Goal: Task Accomplishment & Management: Manage account settings

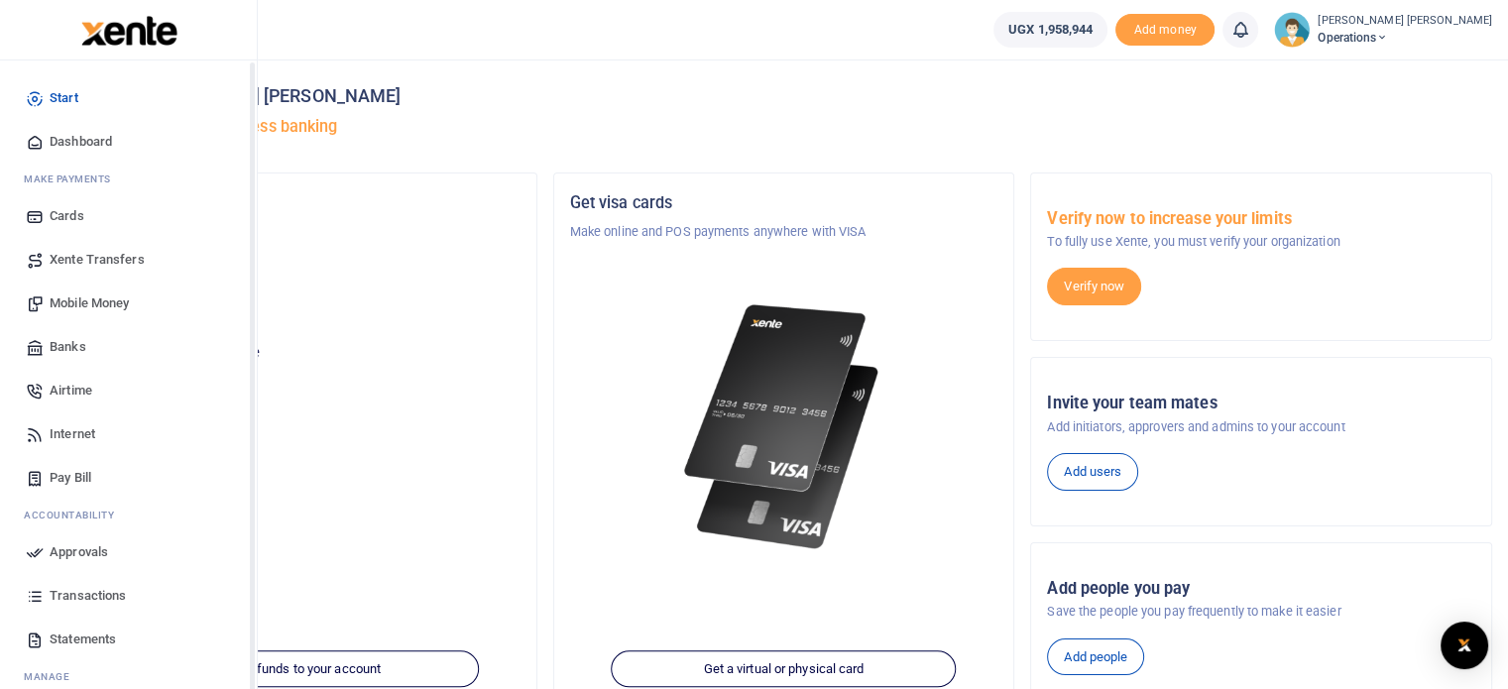
click at [83, 293] on span "Mobile Money" at bounding box center [89, 303] width 79 height 20
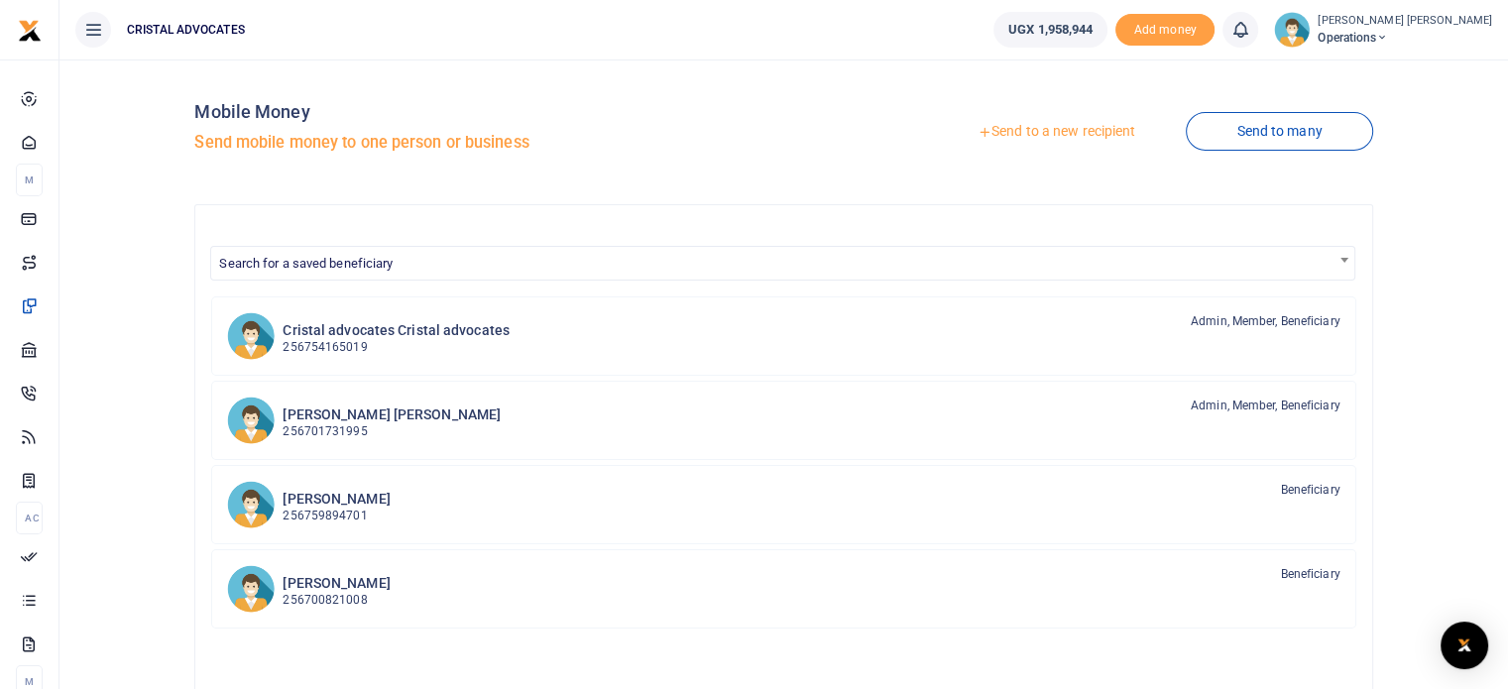
click at [1089, 134] on link "Send to a new recipient" at bounding box center [1056, 132] width 259 height 36
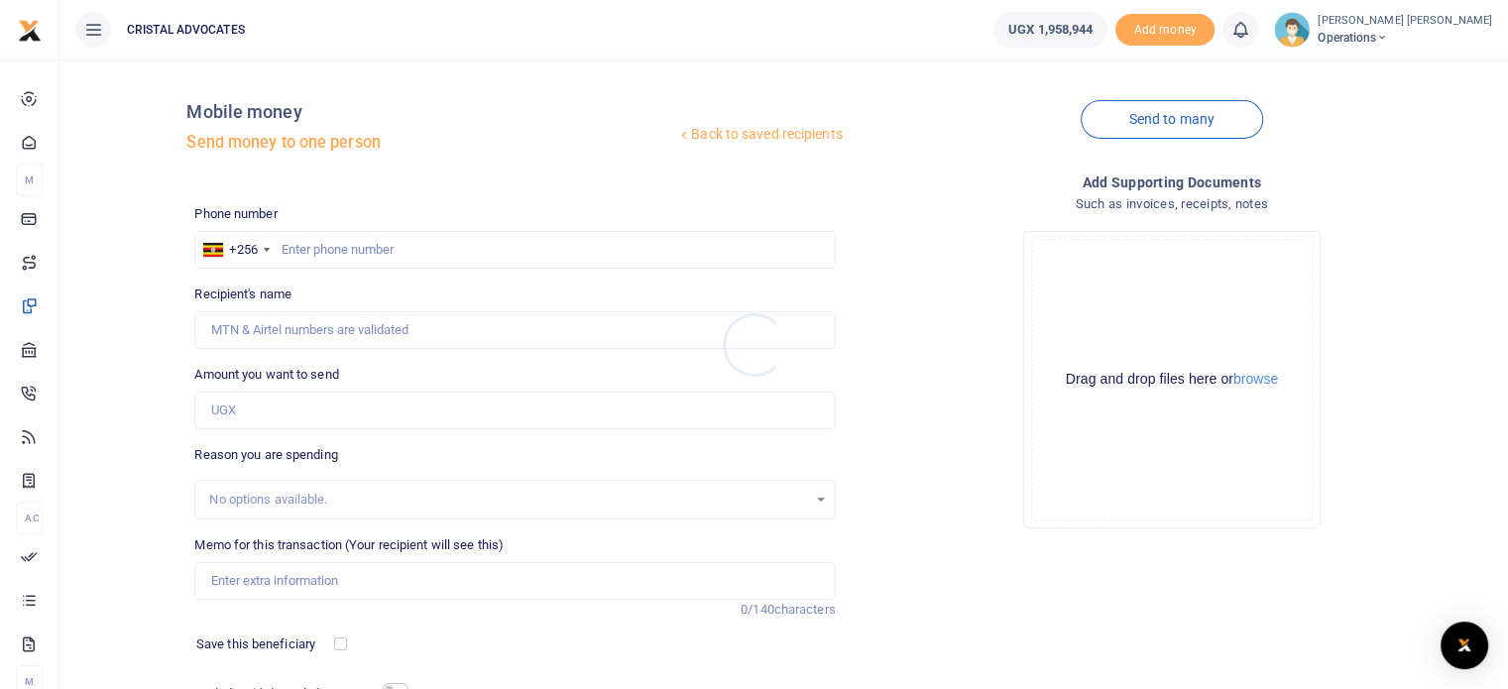
click at [369, 247] on div at bounding box center [754, 344] width 1508 height 689
click at [369, 247] on input "text" at bounding box center [514, 250] width 640 height 38
type input "763290465"
type input "Denis Kakembo"
type input "763290465"
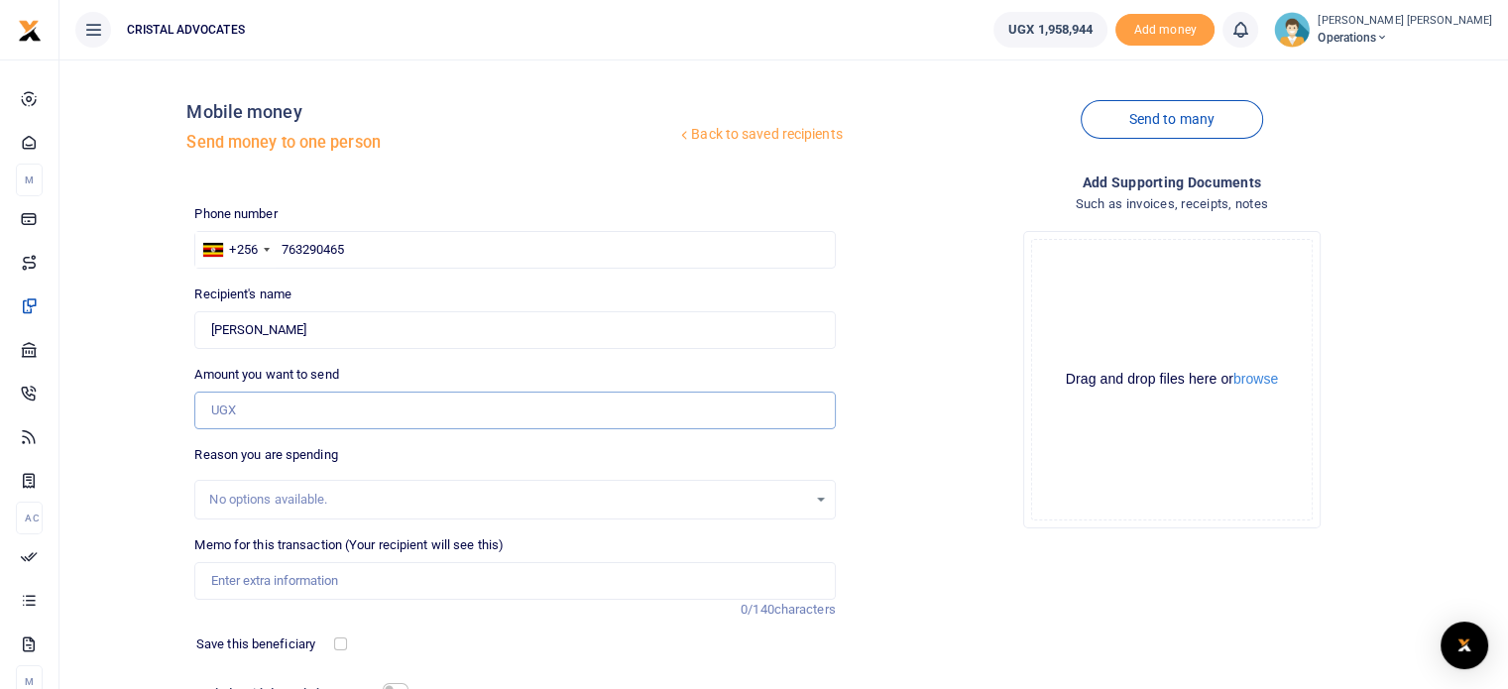
click at [282, 411] on input "Amount you want to send" at bounding box center [514, 411] width 640 height 38
type input "300,000"
click at [290, 584] on input "Memo for this transaction (Your recipient will see this)" at bounding box center [514, 581] width 640 height 38
type input "Client entertainment"
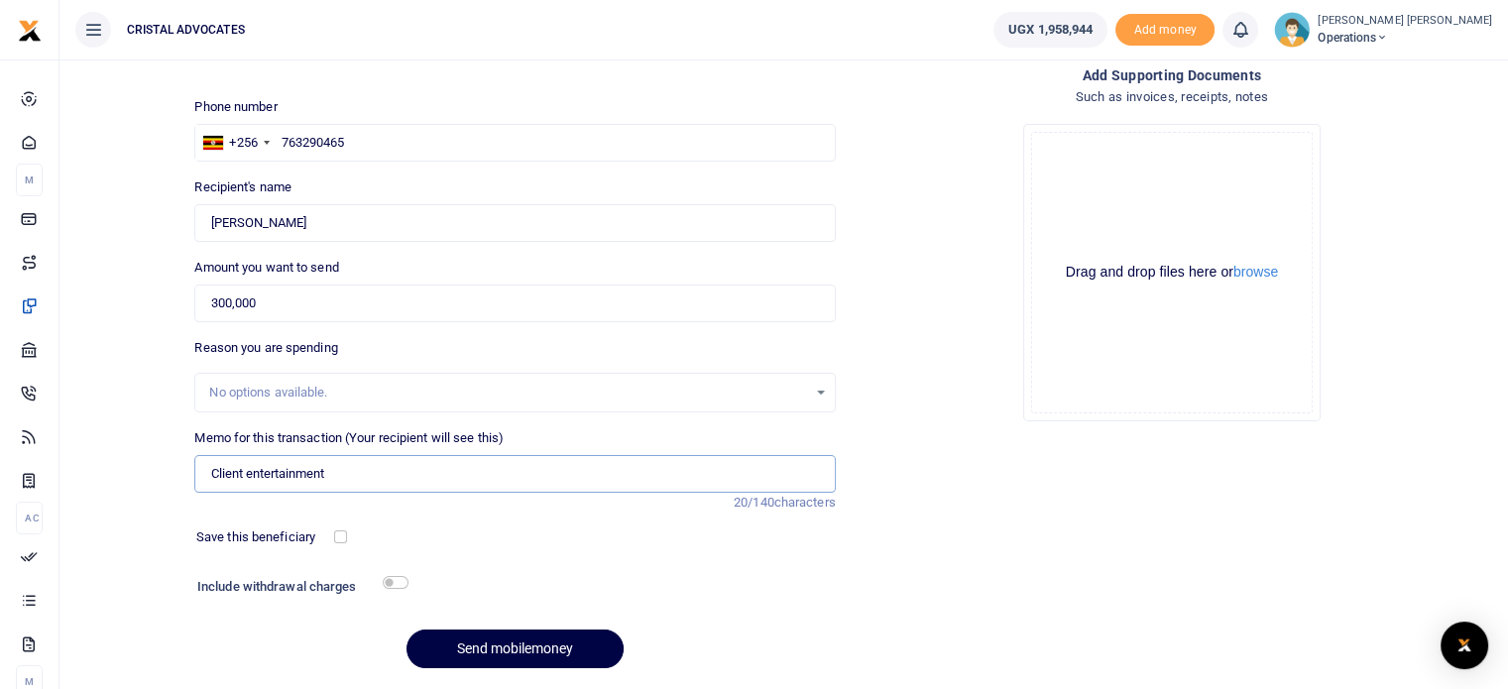
scroll to position [169, 0]
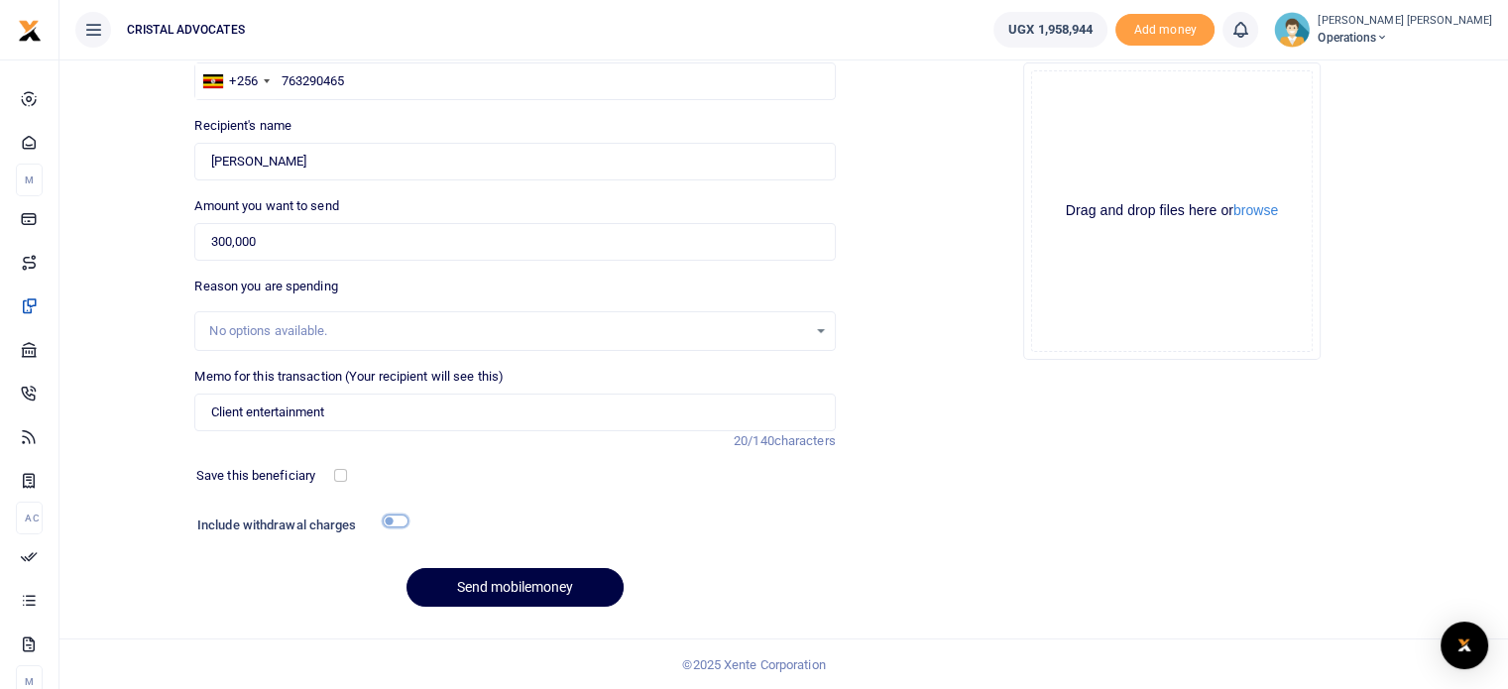
click at [389, 518] on input "checkbox" at bounding box center [396, 520] width 26 height 13
checkbox input "true"
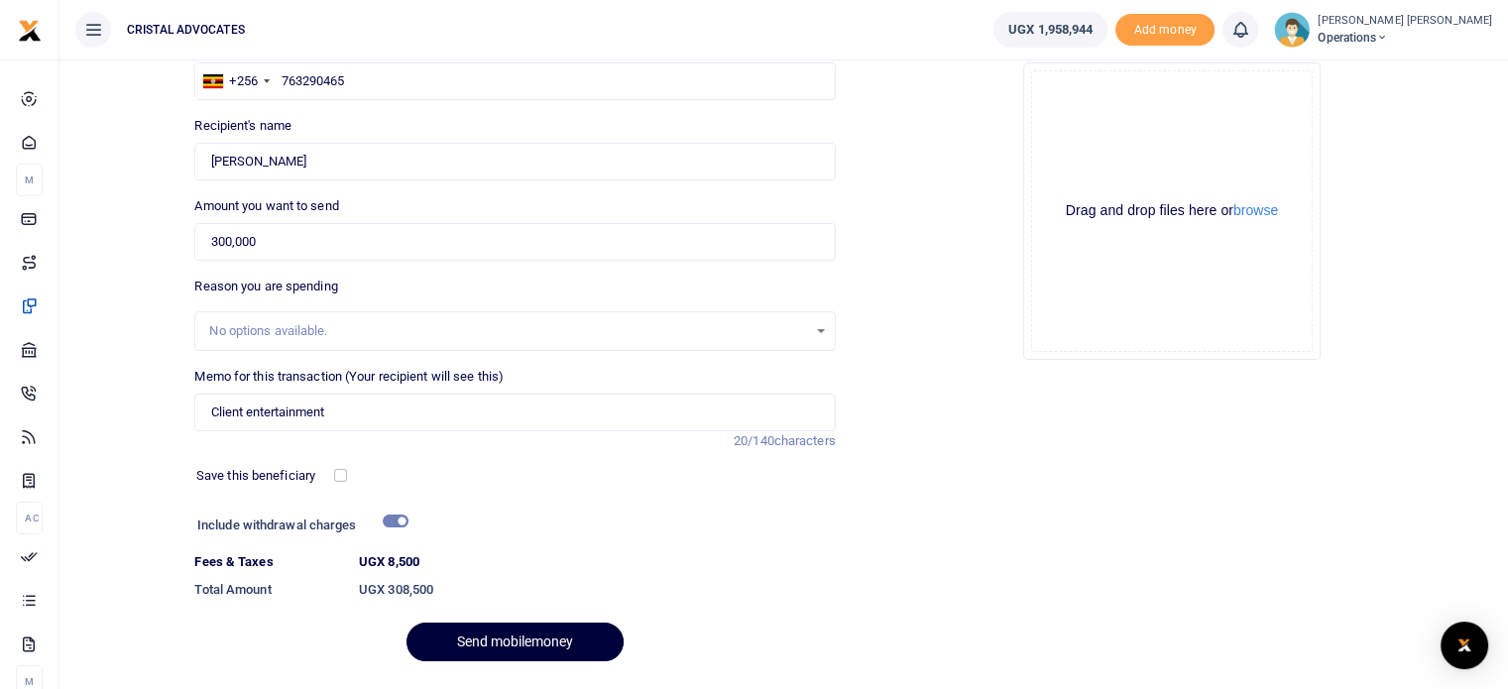
click at [476, 630] on button "Send mobilemoney" at bounding box center [514, 642] width 217 height 39
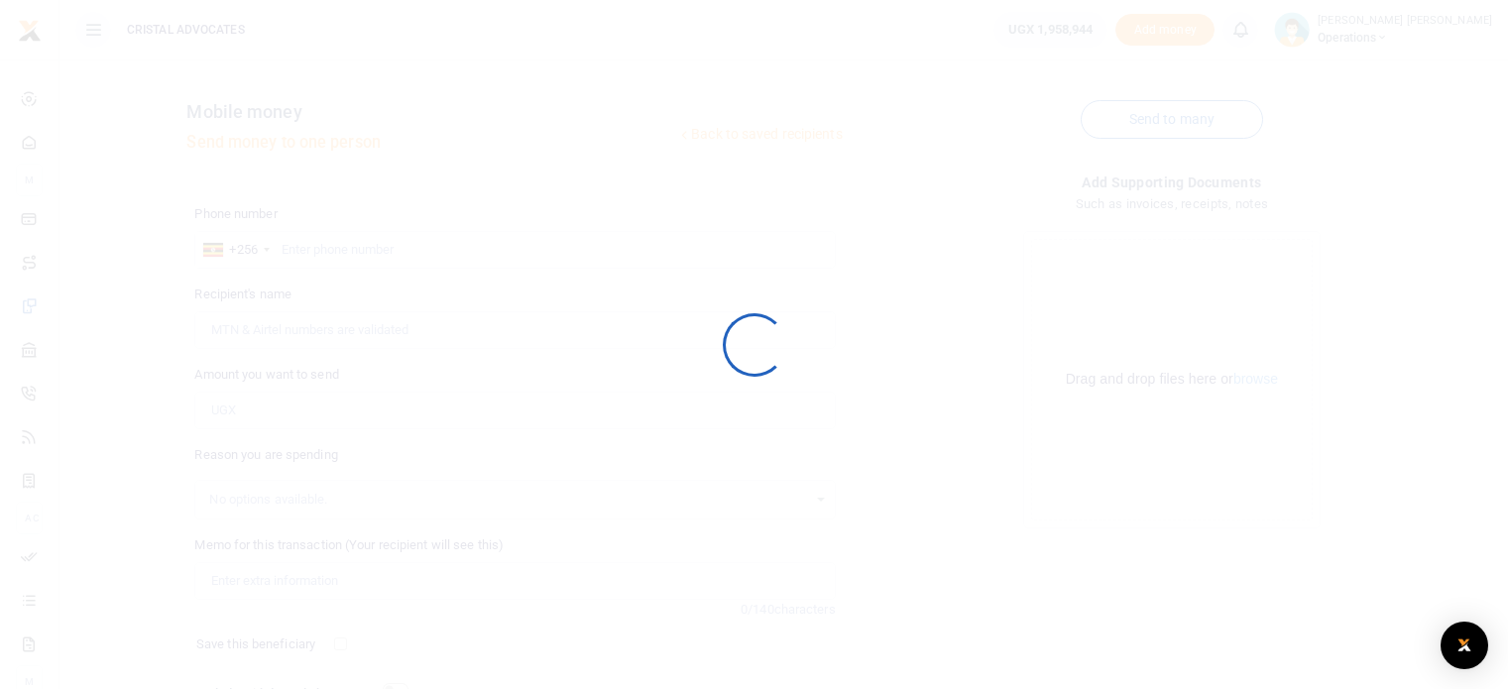
scroll to position [169, 0]
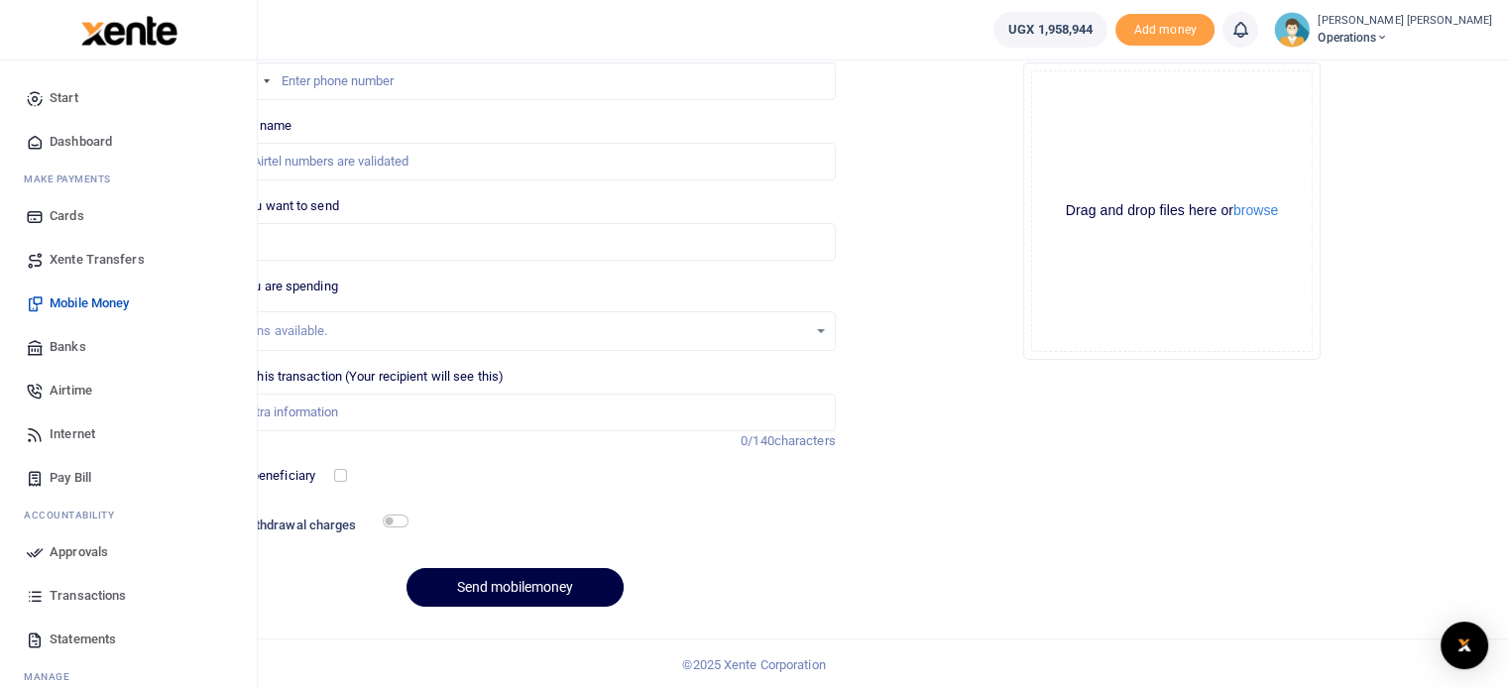
click at [63, 557] on span "Approvals" at bounding box center [79, 552] width 58 height 20
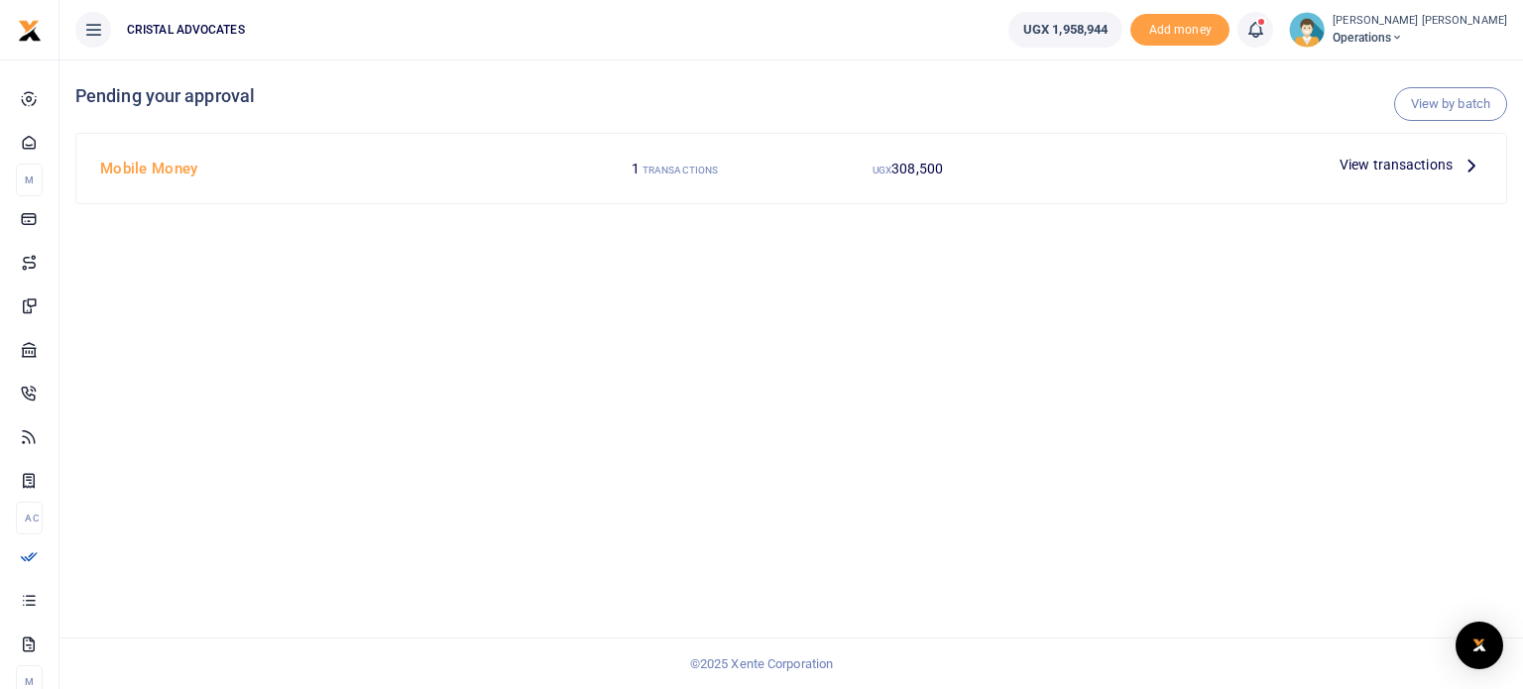
click at [1463, 158] on icon at bounding box center [1471, 165] width 22 height 22
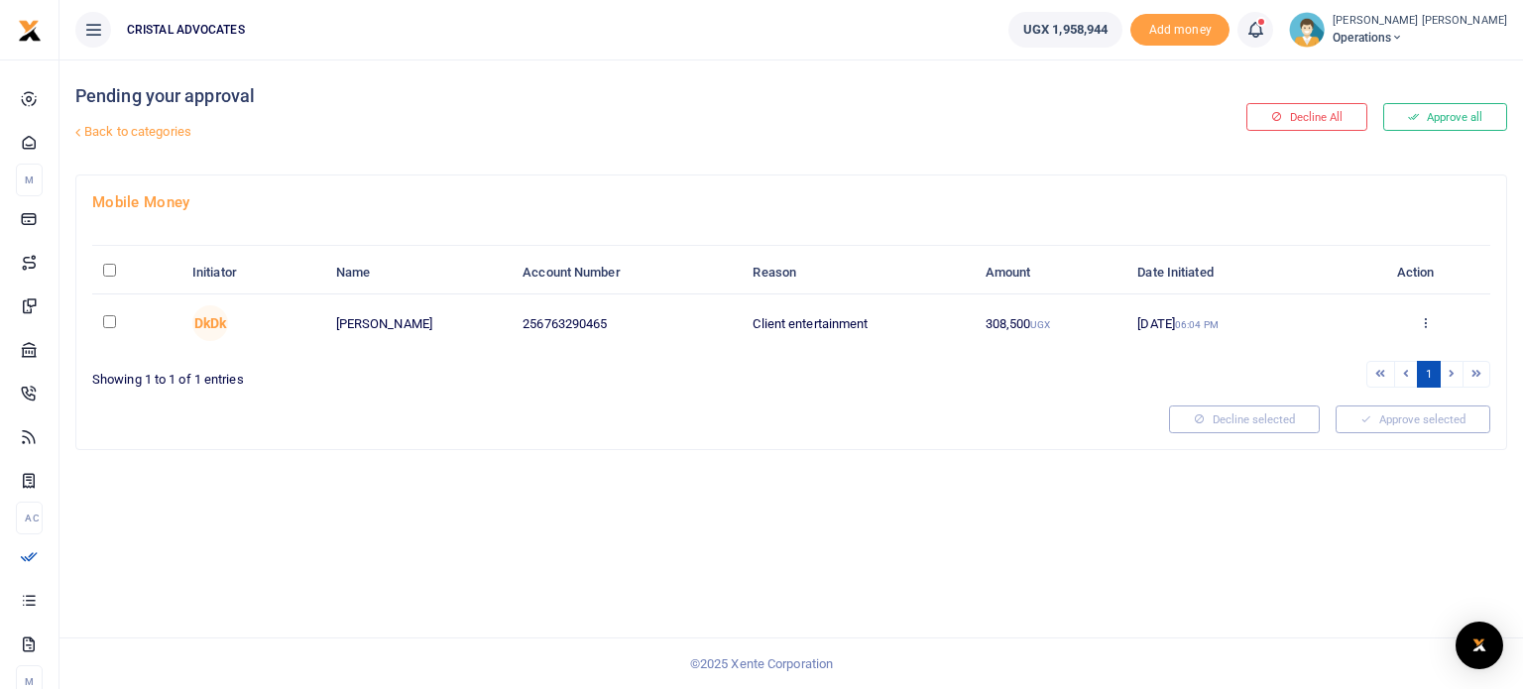
click at [125, 316] on td at bounding box center [136, 322] width 89 height 57
click at [115, 318] on input "checkbox" at bounding box center [109, 321] width 13 height 13
checkbox input "true"
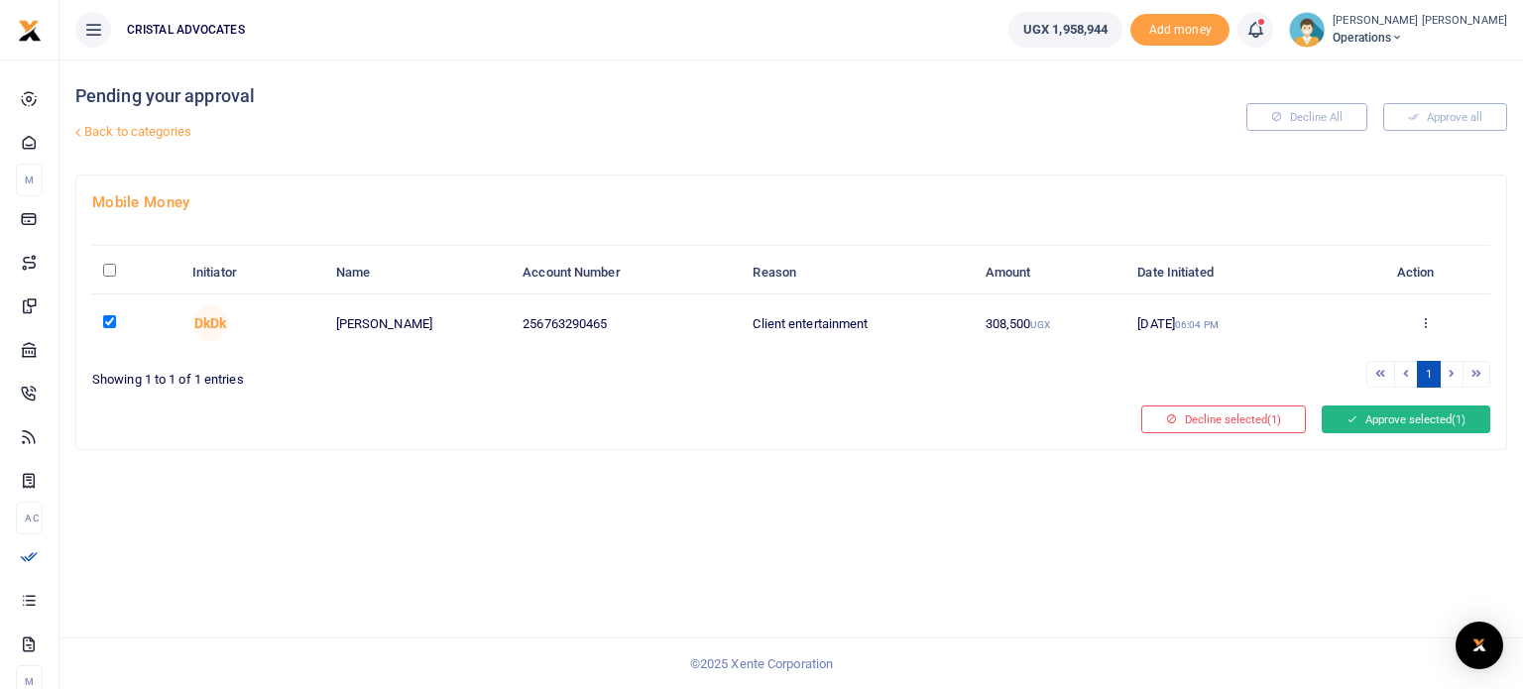
click at [1400, 421] on button "Approve selected (1)" at bounding box center [1405, 419] width 169 height 28
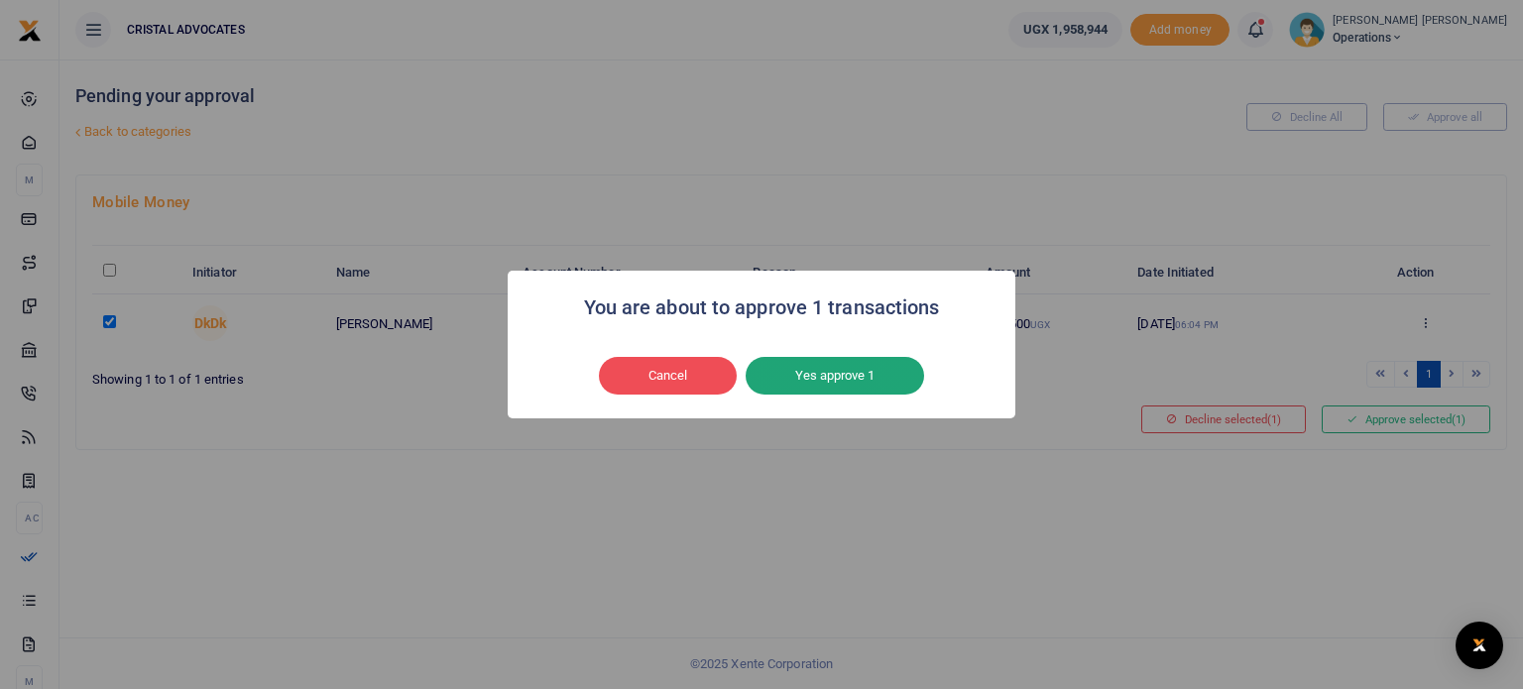
click at [851, 368] on button "Yes approve 1" at bounding box center [834, 376] width 178 height 38
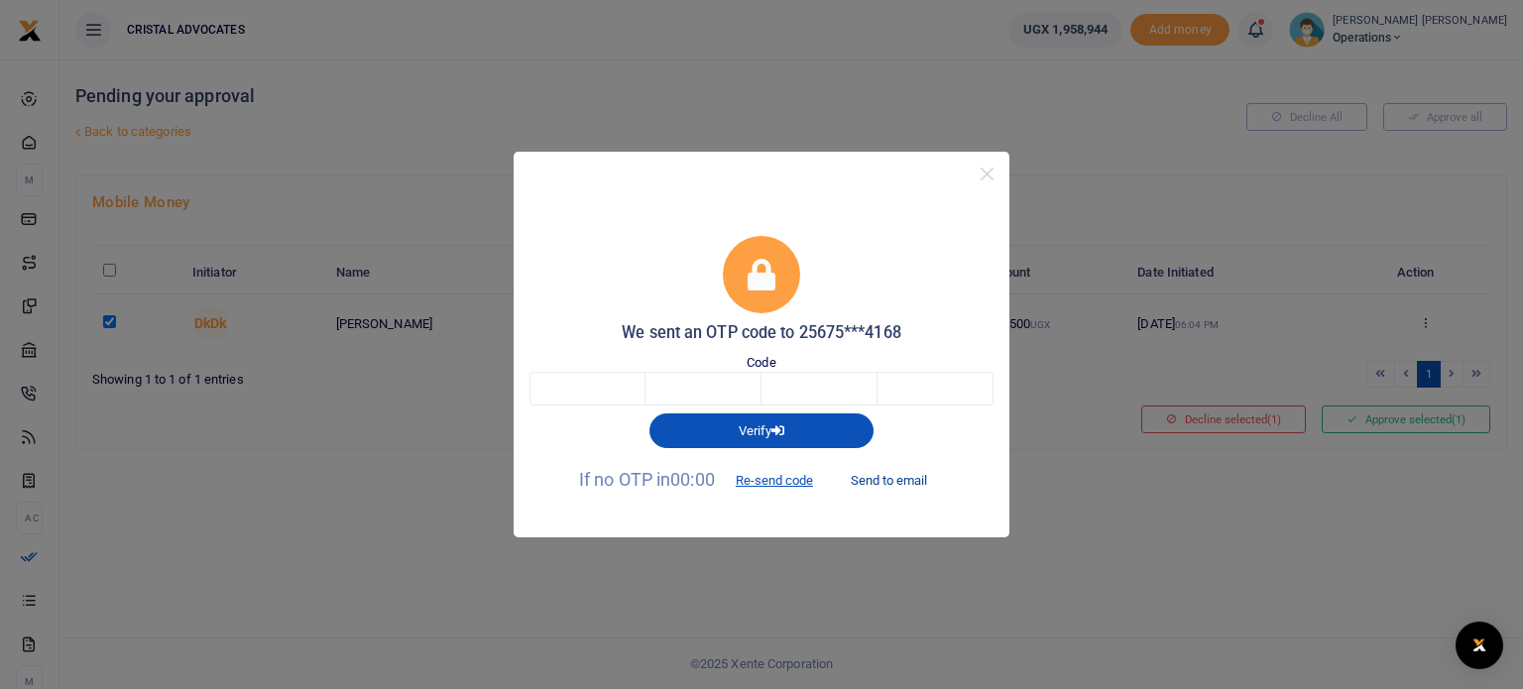
click at [869, 485] on button "Send to email" at bounding box center [889, 481] width 110 height 34
click at [886, 475] on button "Send to email" at bounding box center [889, 481] width 110 height 34
click at [563, 385] on input "text" at bounding box center [587, 389] width 116 height 34
type input "6"
type input "7"
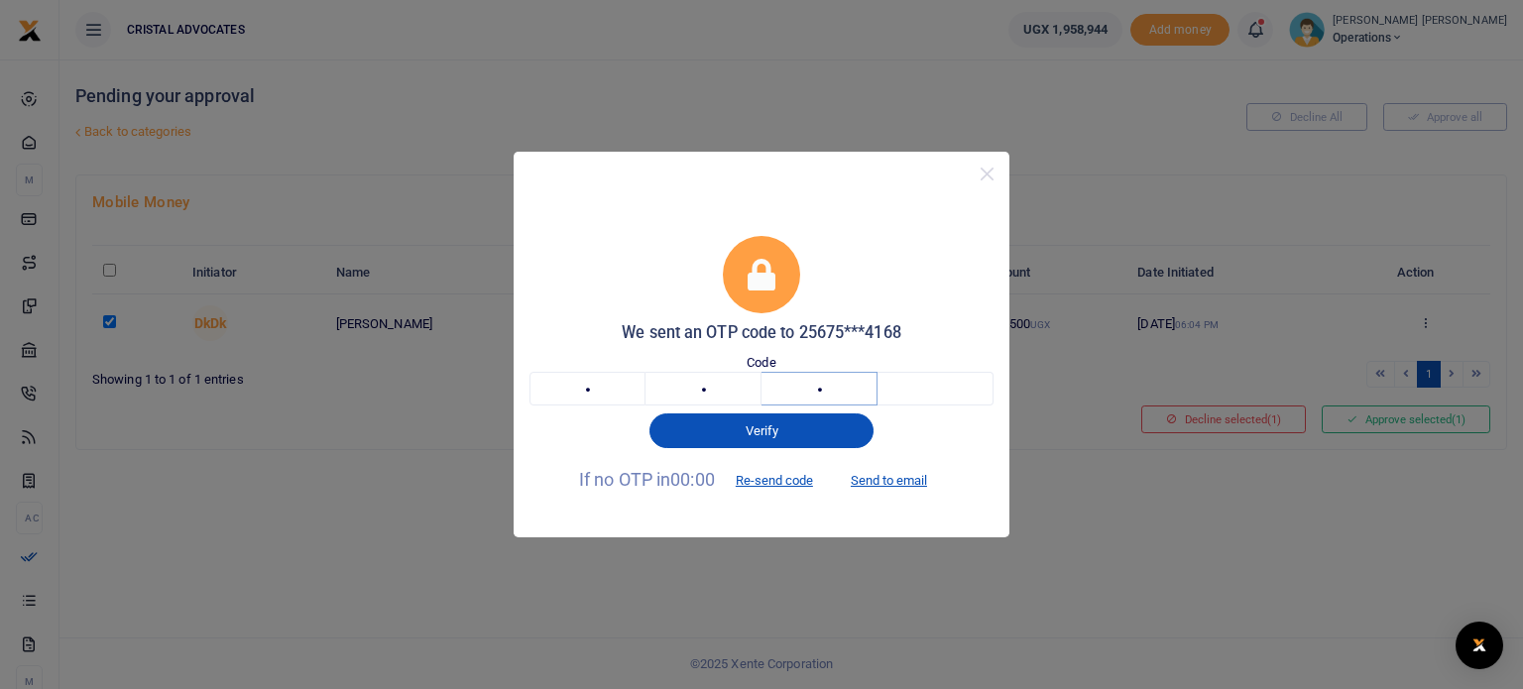
type input "3"
type input "5"
